Goal: Task Accomplishment & Management: Manage account settings

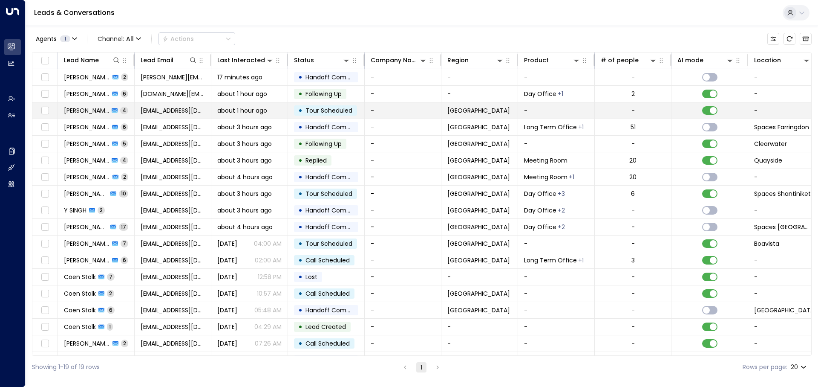
click at [179, 109] on span "[EMAIL_ADDRESS][DOMAIN_NAME]" at bounding box center [173, 110] width 64 height 9
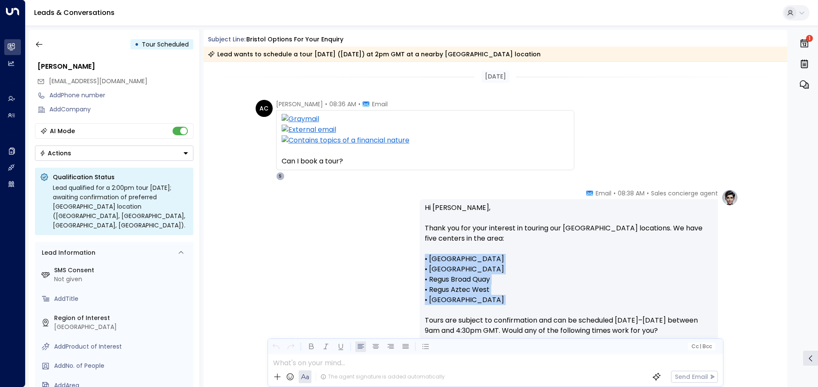
drag, startPoint x: 458, startPoint y: 187, endPoint x: 552, endPoint y: 254, distance: 115.5
click at [552, 254] on p "Hi Abbie, Thank you for your interest in touring our Bristol locations. We have…" at bounding box center [569, 309] width 288 height 215
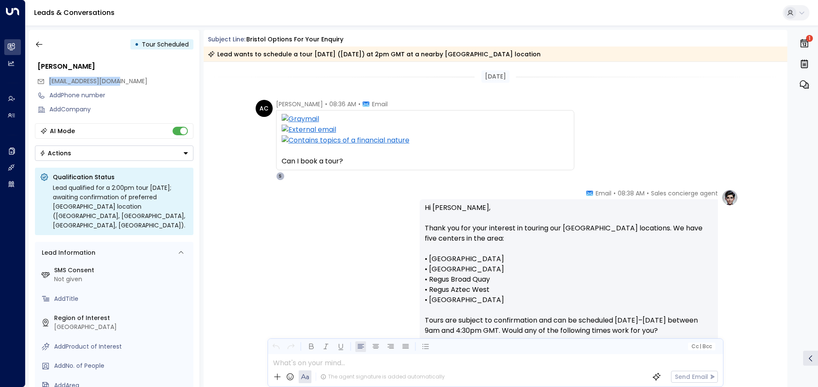
drag, startPoint x: 126, startPoint y: 82, endPoint x: 48, endPoint y: 78, distance: 78.1
click at [48, 78] on div "[EMAIL_ADDRESS][DOMAIN_NAME]" at bounding box center [115, 81] width 156 height 14
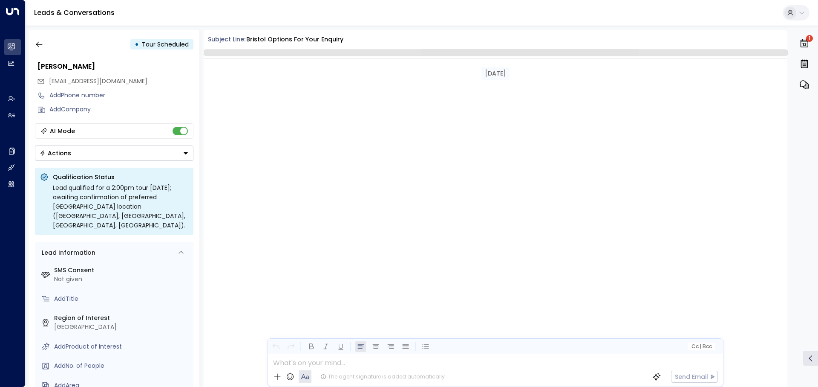
scroll to position [529, 0]
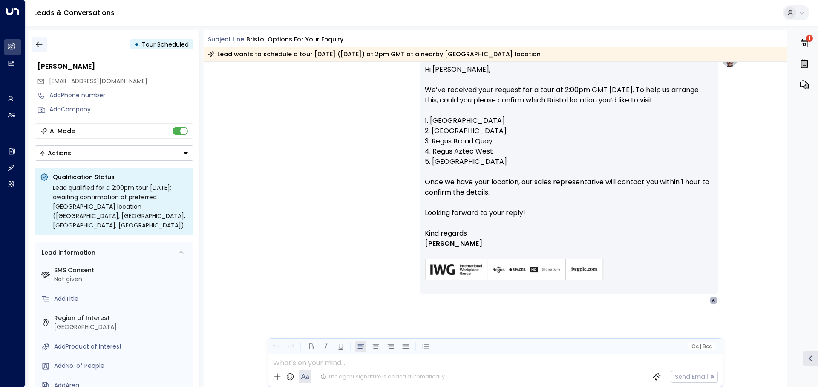
click at [34, 40] on button "button" at bounding box center [39, 44] width 15 height 15
